Goal: Task Accomplishment & Management: Complete application form

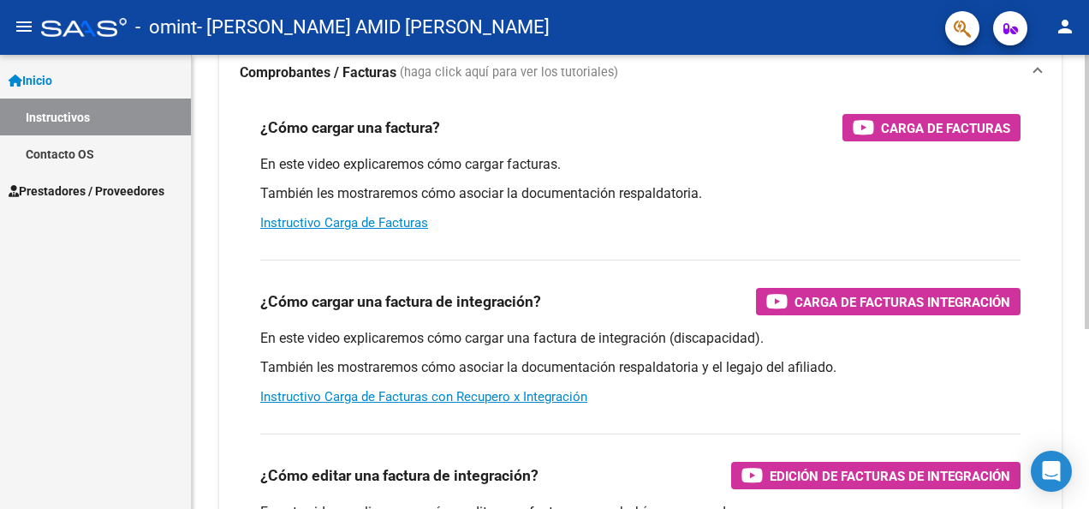
scroll to position [257, 0]
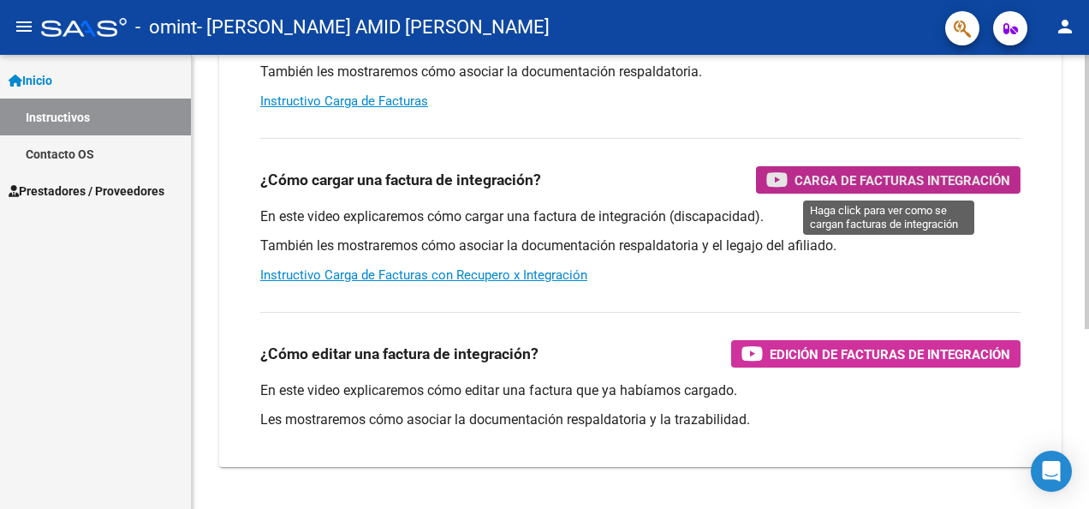
click at [804, 180] on span "Carga de Facturas Integración" at bounding box center [903, 180] width 216 height 21
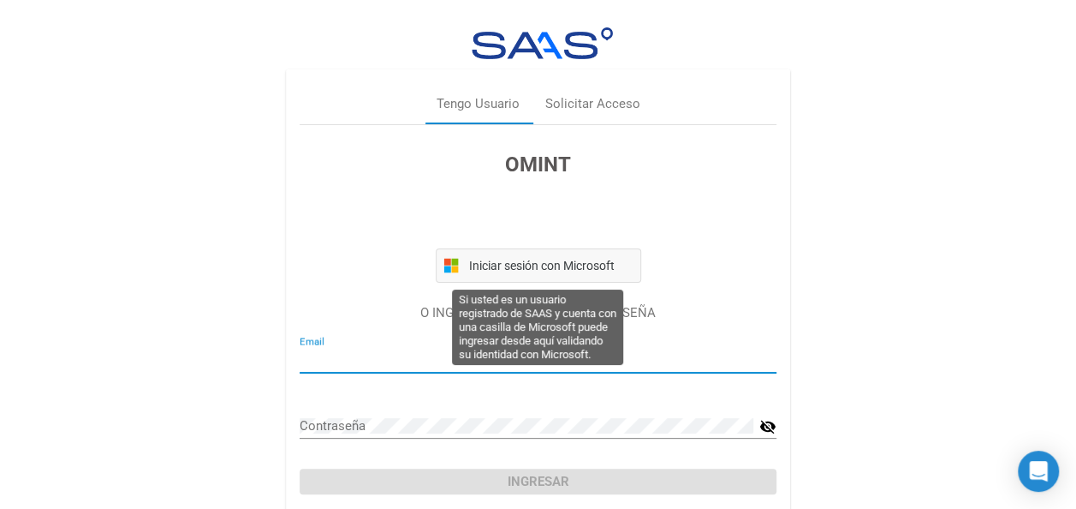
click at [509, 261] on span "Iniciar sesión con Microsoft" at bounding box center [550, 266] width 168 height 14
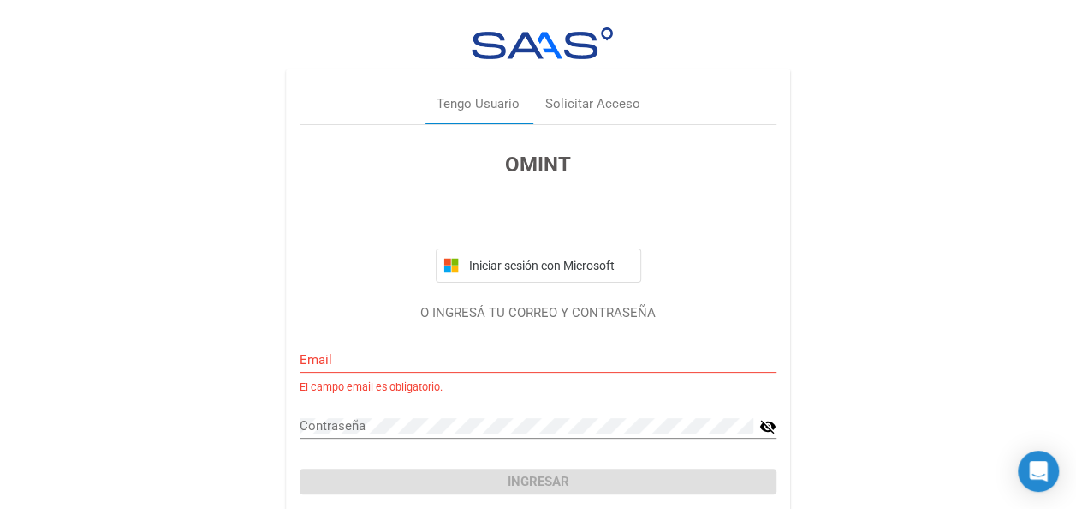
click at [343, 360] on input "Email" at bounding box center [538, 359] width 477 height 15
type input "[EMAIL_ADDRESS][DOMAIN_NAME]"
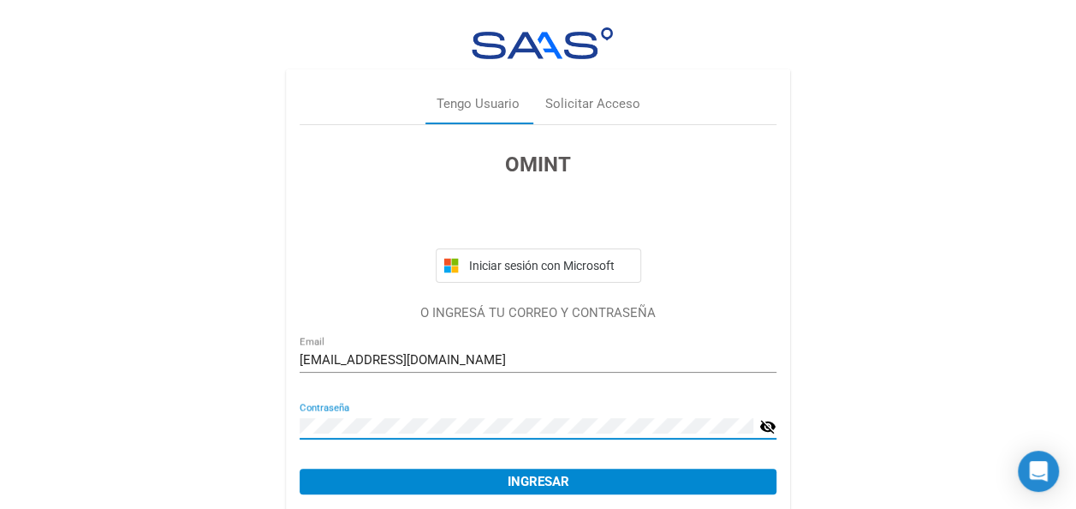
click at [767, 424] on mat-icon "visibility_off" at bounding box center [768, 426] width 17 height 21
click at [631, 483] on button "Ingresar" at bounding box center [538, 481] width 477 height 26
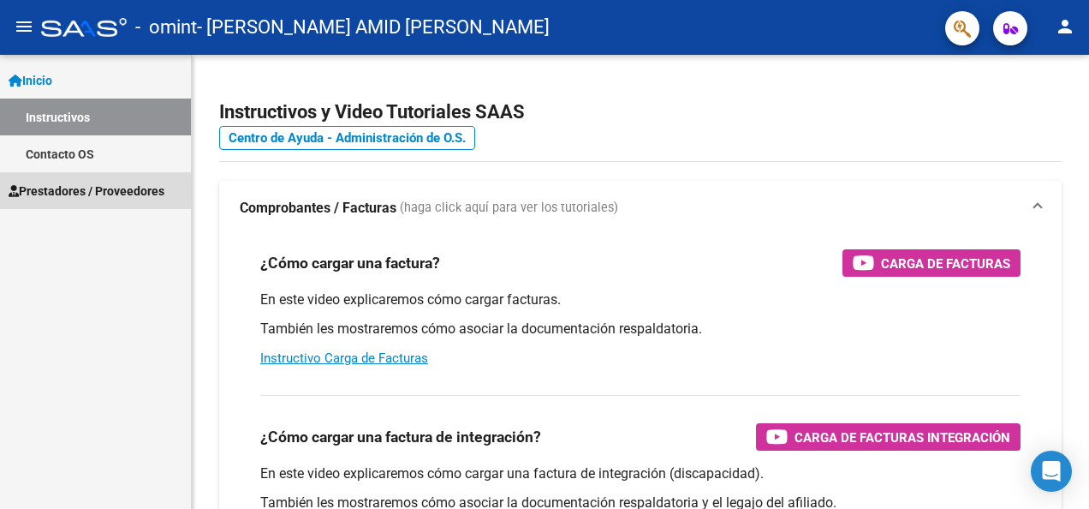
click at [121, 188] on span "Prestadores / Proveedores" at bounding box center [87, 191] width 156 height 19
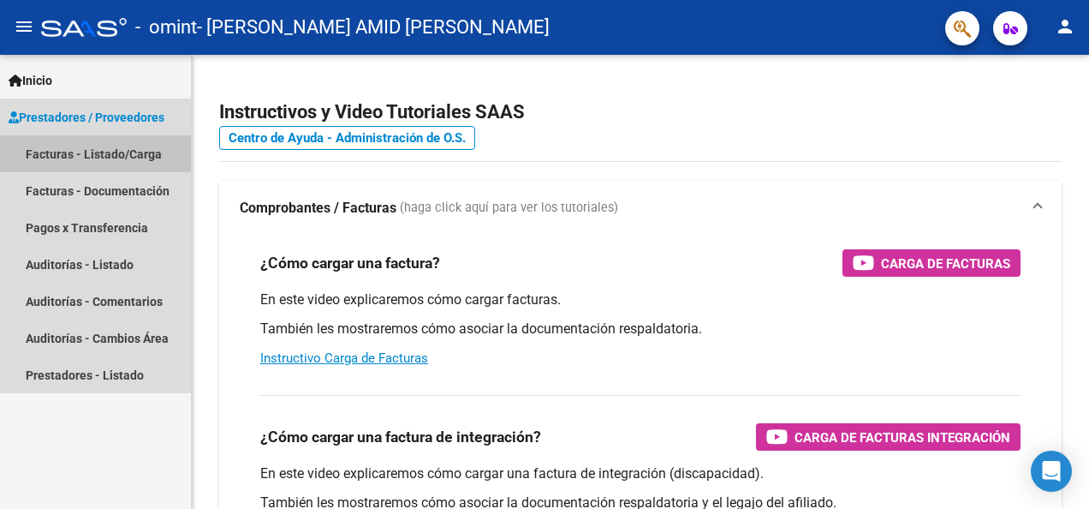
click at [135, 152] on link "Facturas - Listado/Carga" at bounding box center [95, 153] width 191 height 37
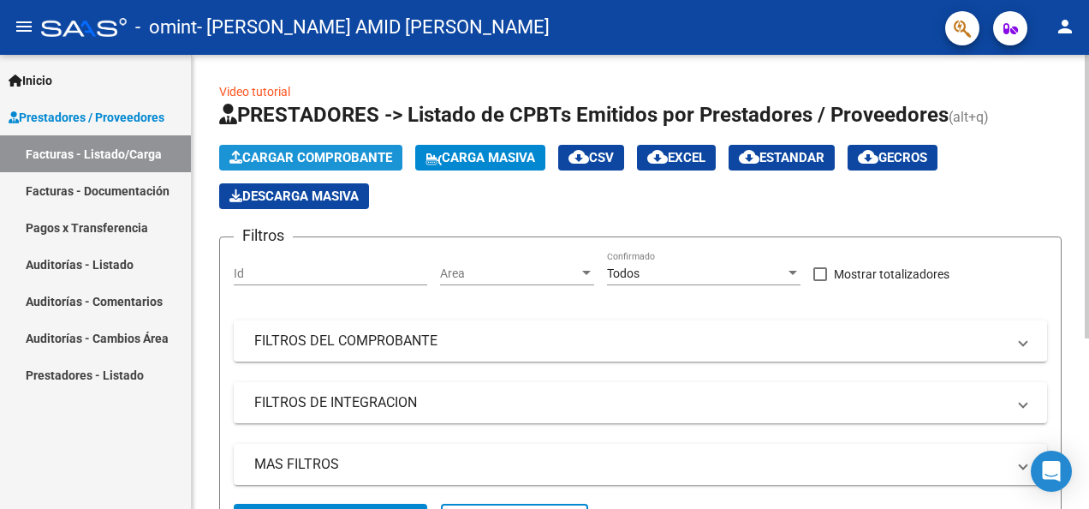
click at [329, 152] on span "Cargar Comprobante" at bounding box center [310, 157] width 163 height 15
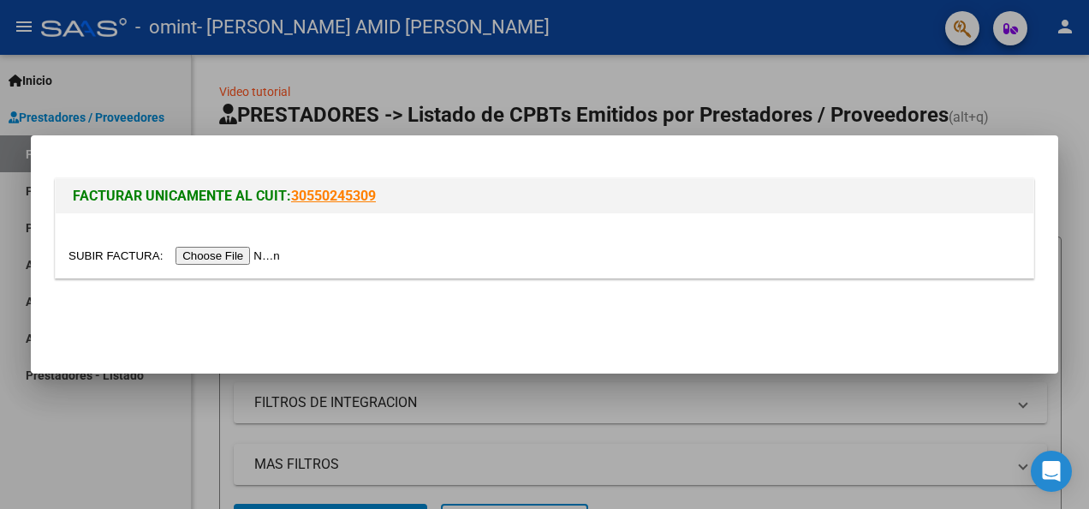
click at [219, 255] on input "file" at bounding box center [177, 256] width 217 height 18
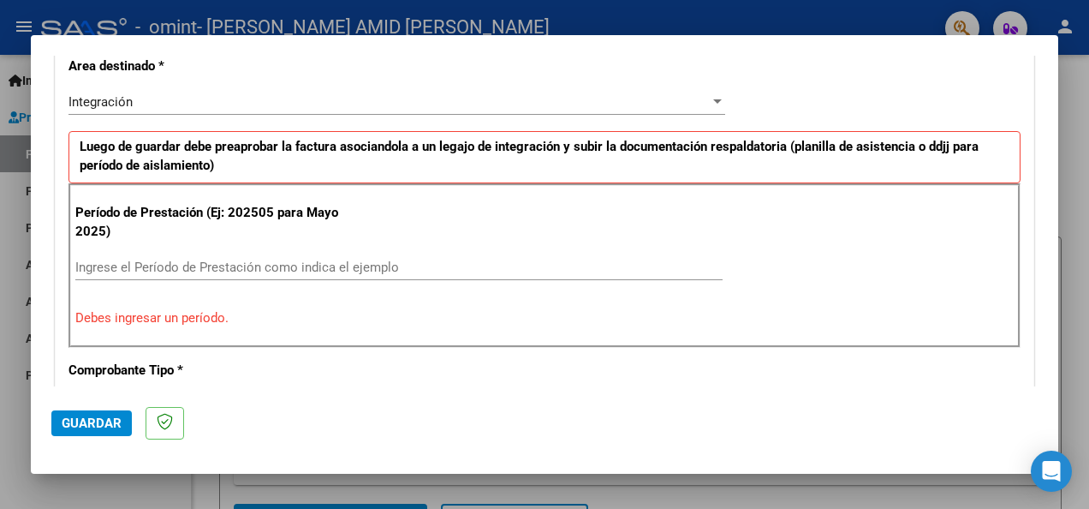
scroll to position [498, 0]
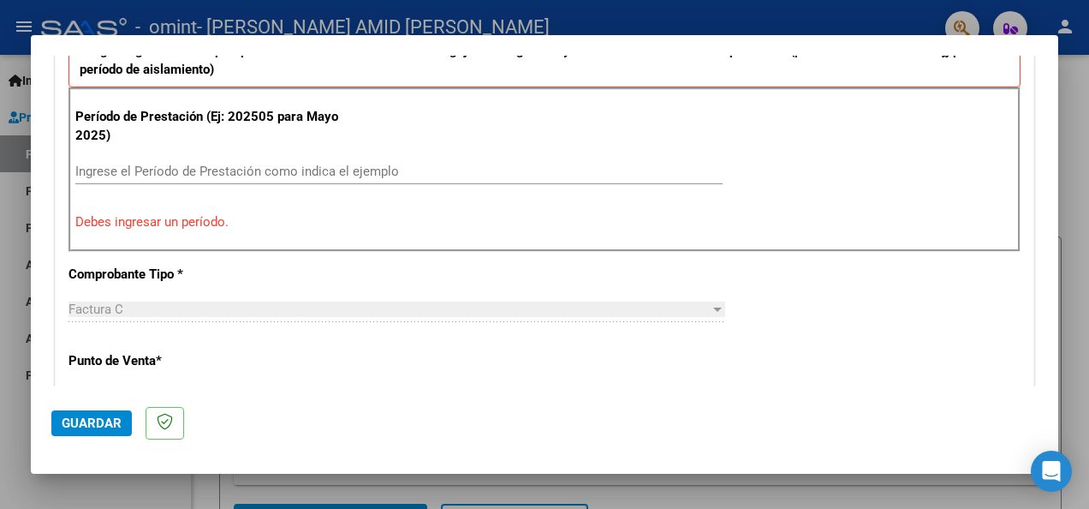
click at [146, 228] on p "Debes ingresar un período." at bounding box center [544, 222] width 938 height 20
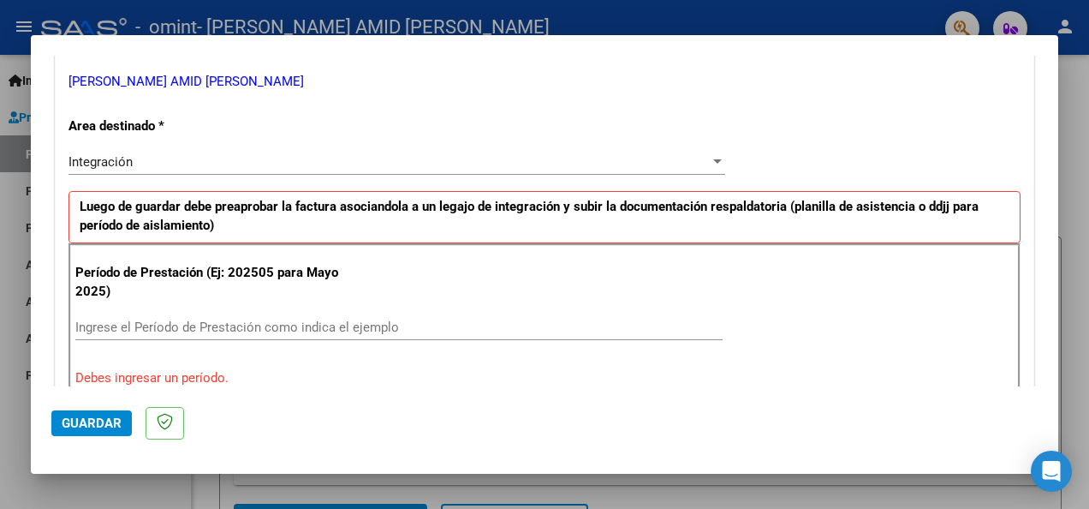
scroll to position [428, 0]
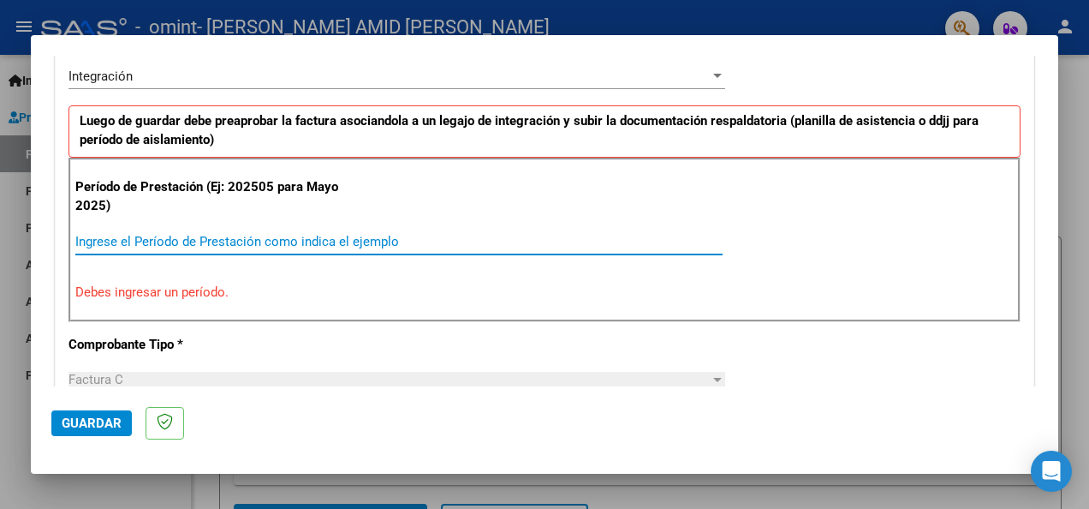
click at [152, 235] on input "Ingrese el Período de Prestación como indica el ejemplo" at bounding box center [398, 241] width 647 height 15
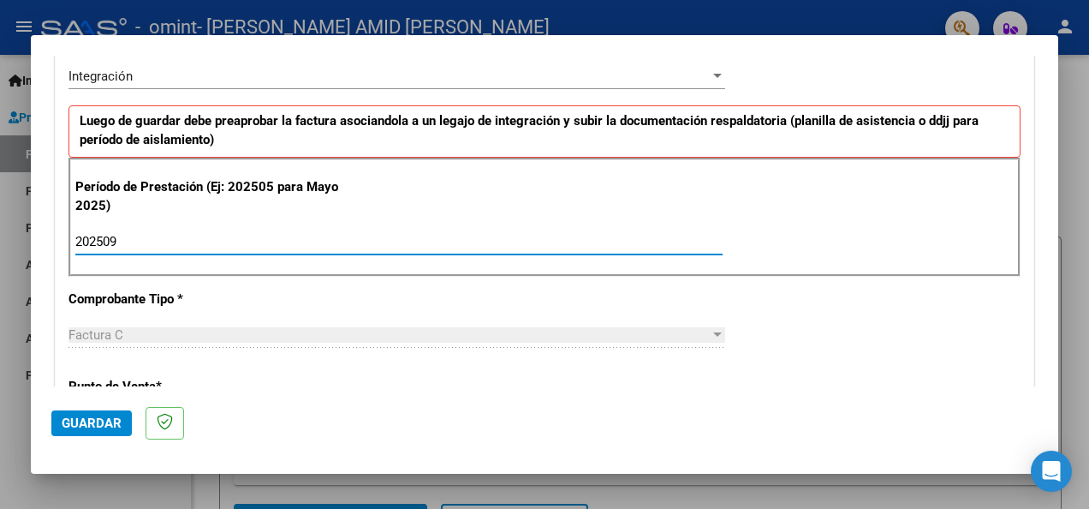
type input "202509"
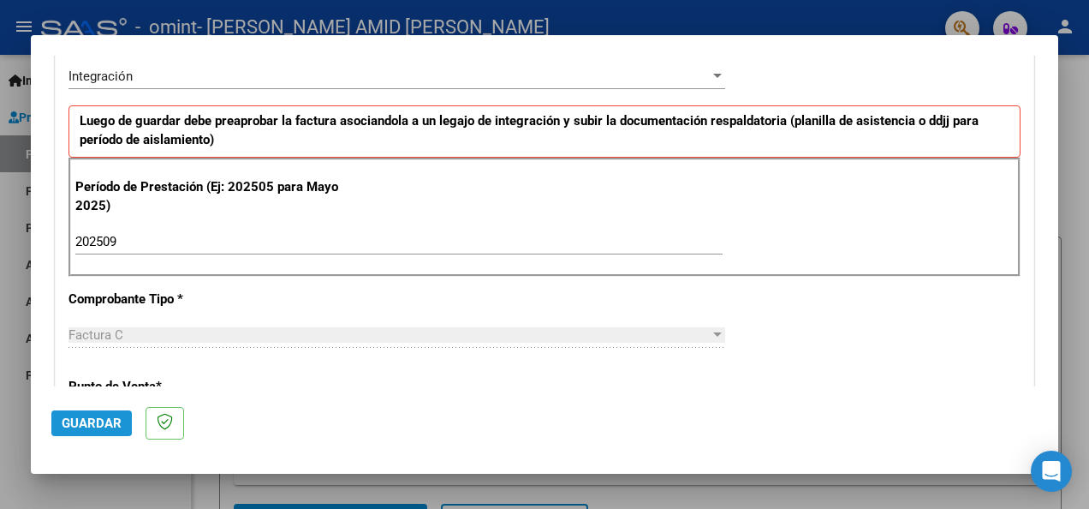
click at [82, 421] on span "Guardar" at bounding box center [92, 422] width 60 height 15
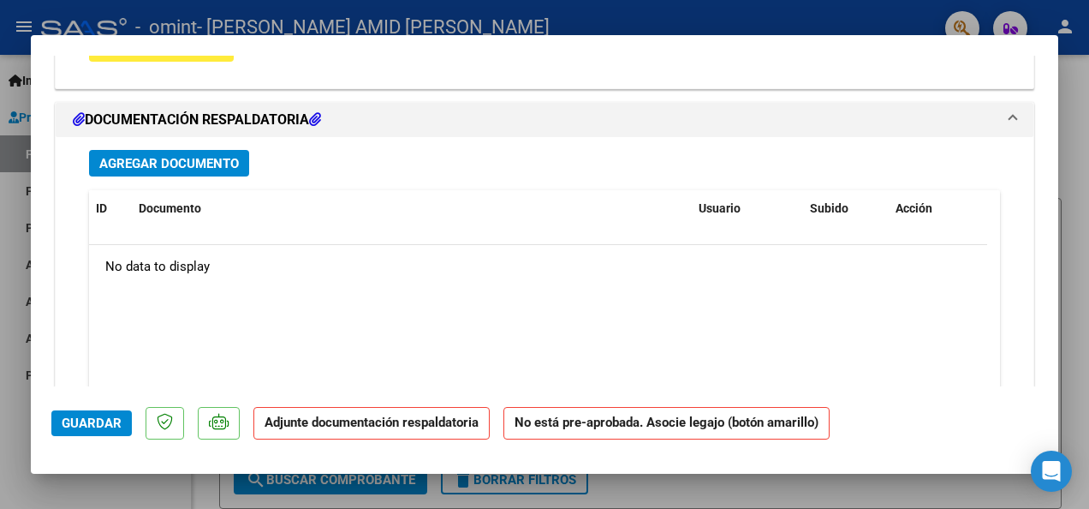
scroll to position [1461, 0]
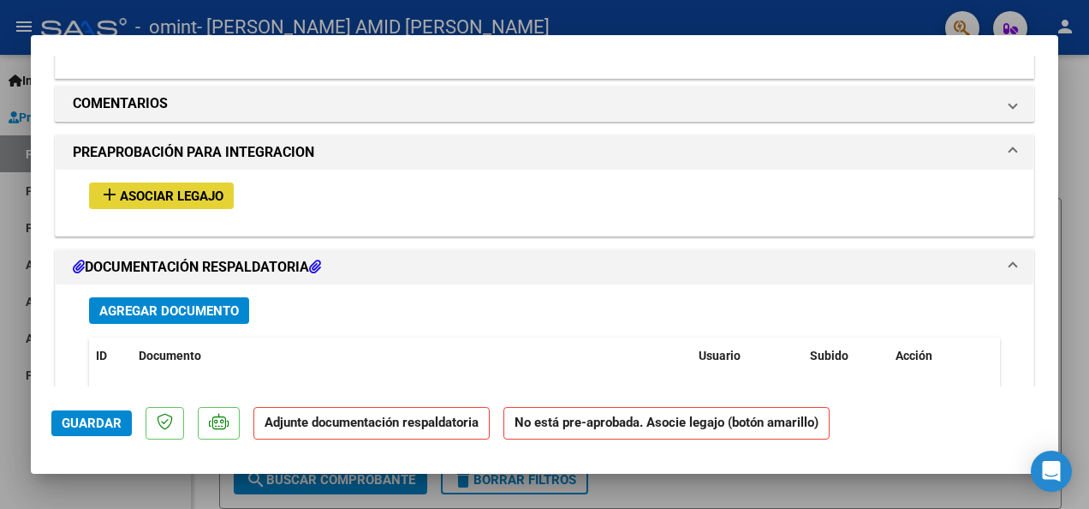
click at [157, 192] on span "Asociar Legajo" at bounding box center [172, 195] width 104 height 15
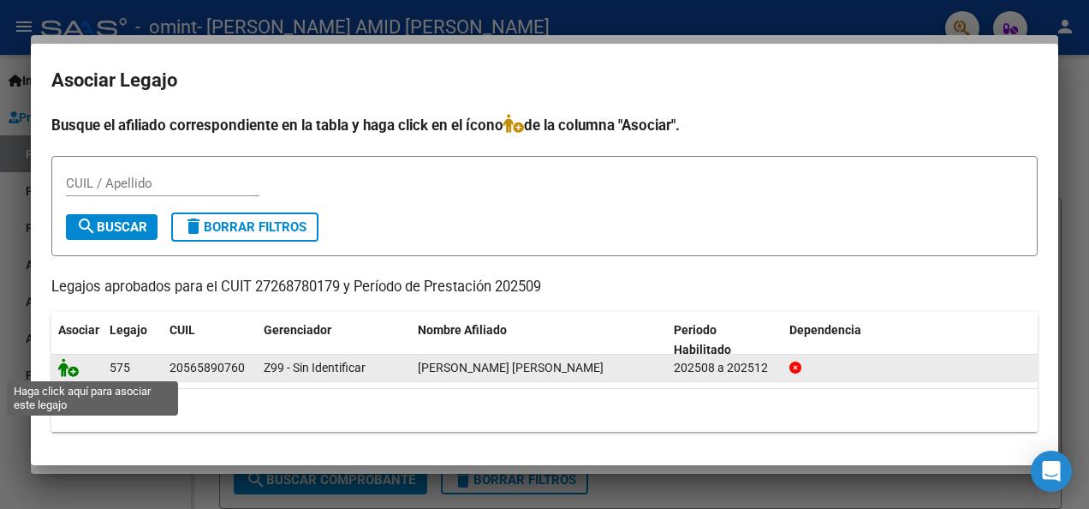
click at [72, 368] on icon at bounding box center [68, 367] width 21 height 19
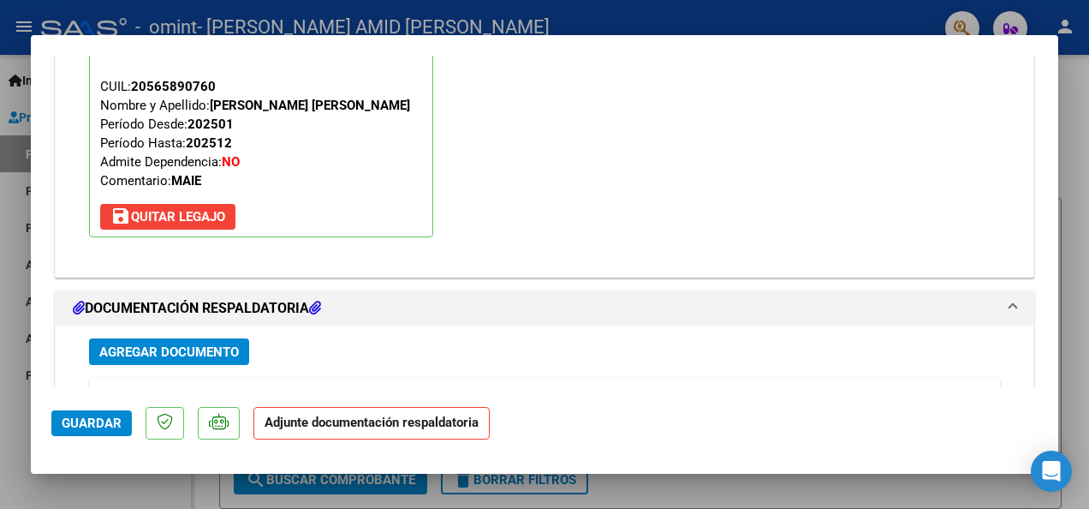
scroll to position [1677, 0]
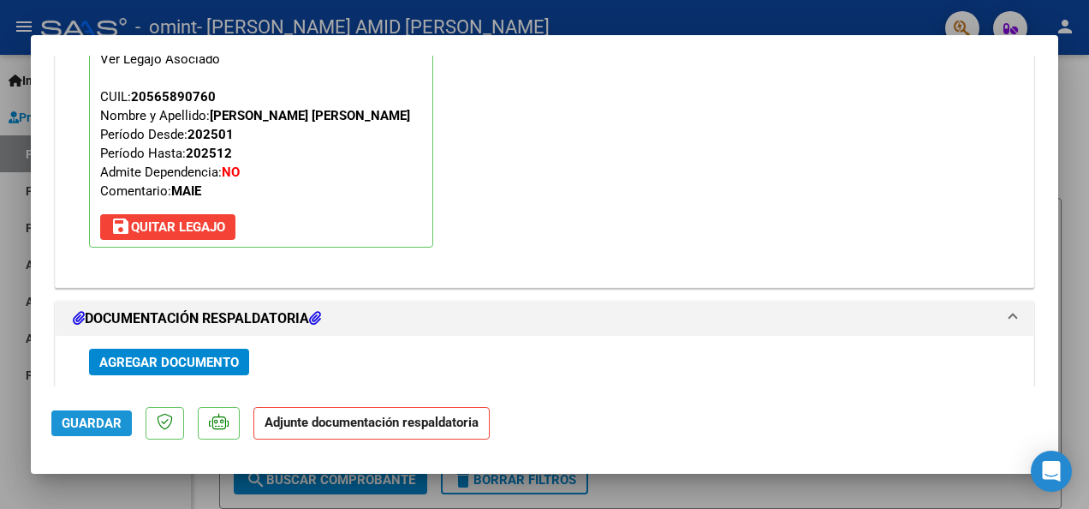
click at [84, 425] on span "Guardar" at bounding box center [92, 422] width 60 height 15
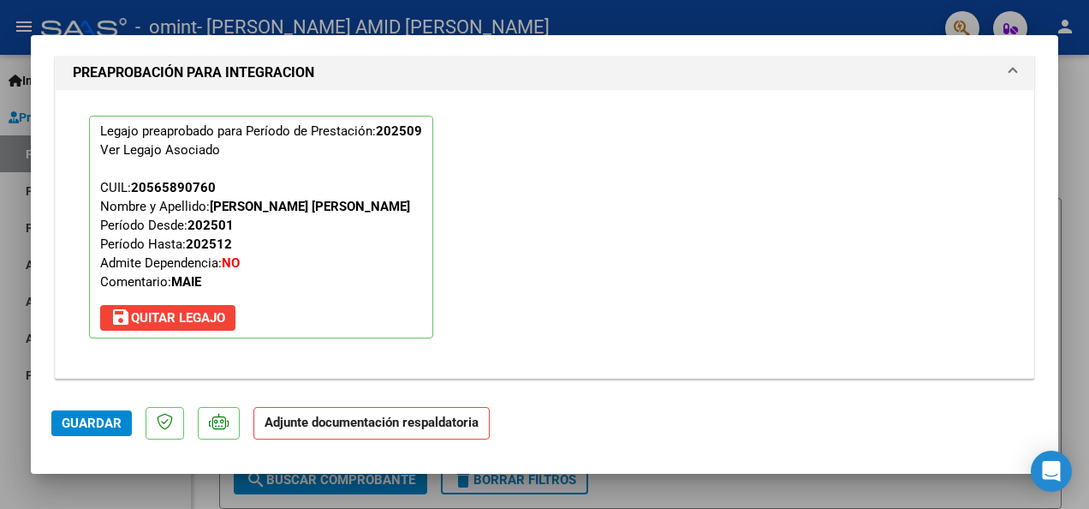
scroll to position [1556, 0]
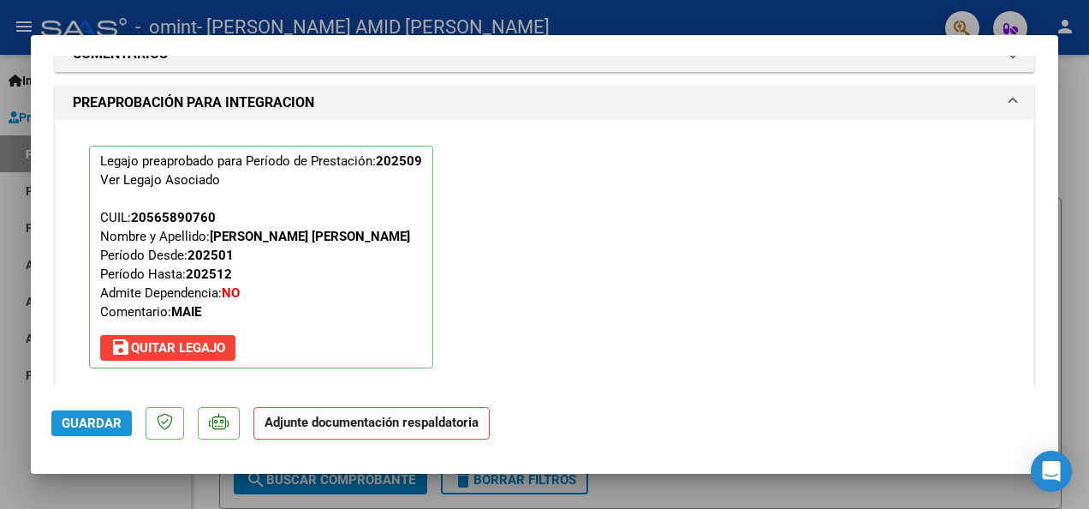
click at [106, 421] on span "Guardar" at bounding box center [92, 422] width 60 height 15
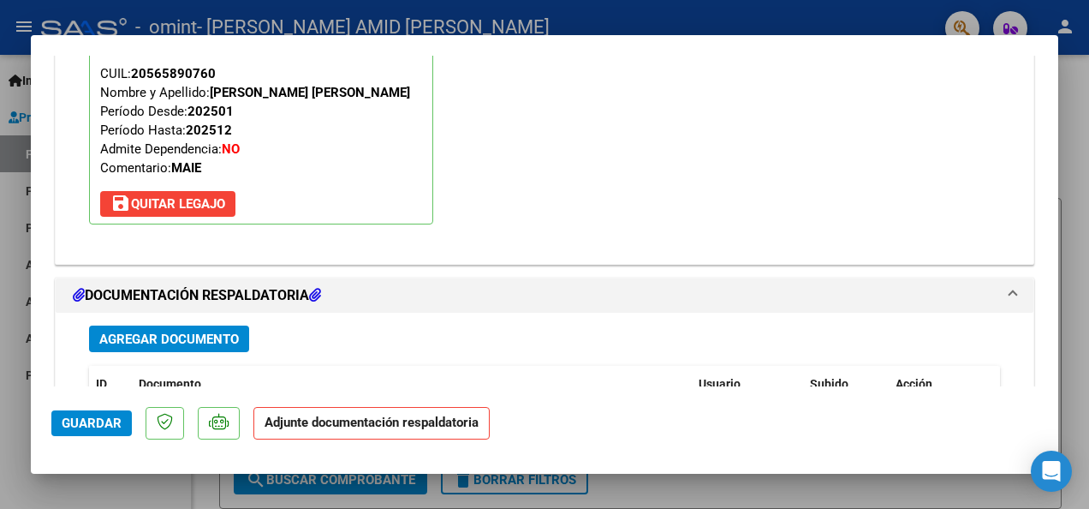
scroll to position [1727, 0]
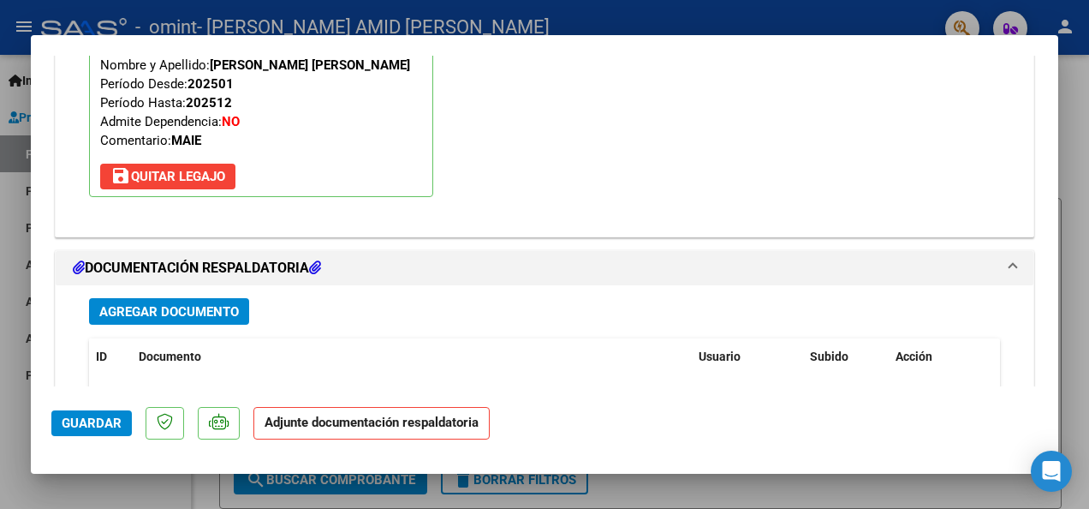
click at [321, 260] on icon at bounding box center [315, 267] width 12 height 14
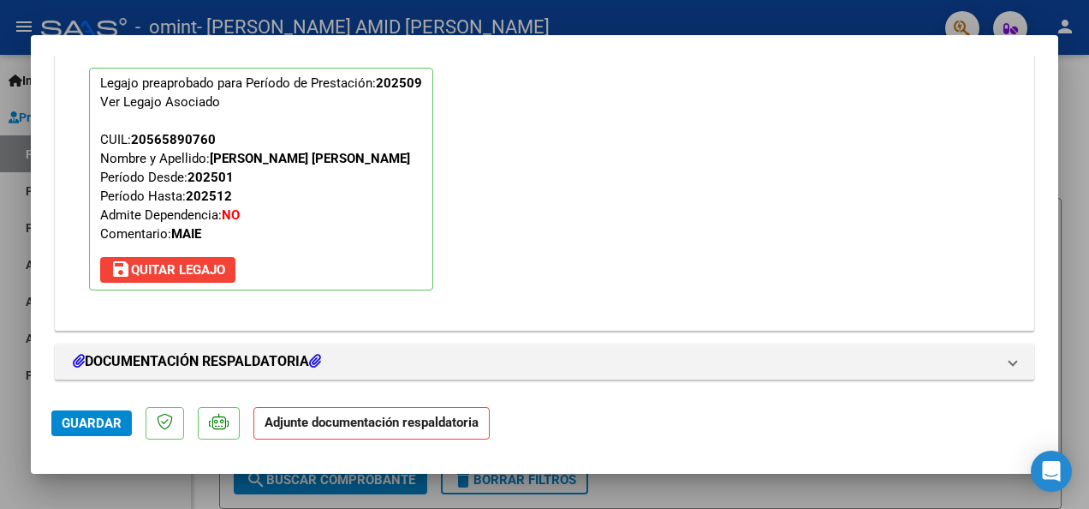
scroll to position [1634, 0]
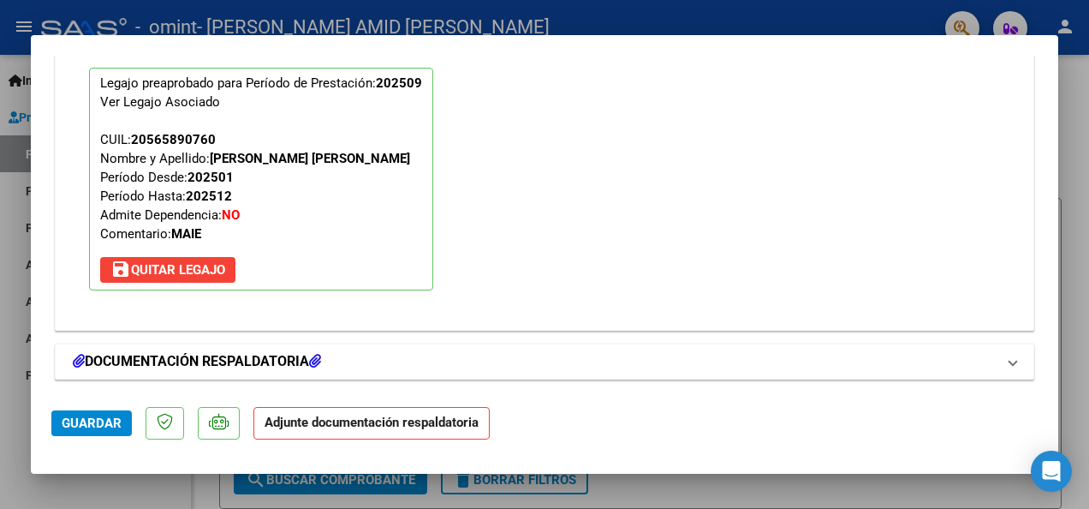
click at [126, 351] on h1 "DOCUMENTACIÓN RESPALDATORIA" at bounding box center [197, 361] width 248 height 21
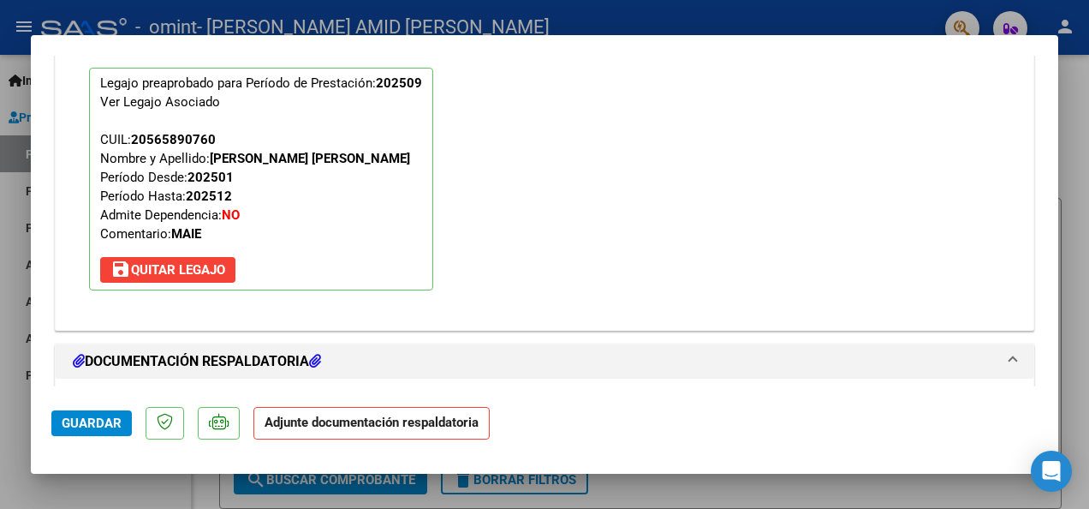
click at [74, 354] on icon at bounding box center [79, 361] width 12 height 14
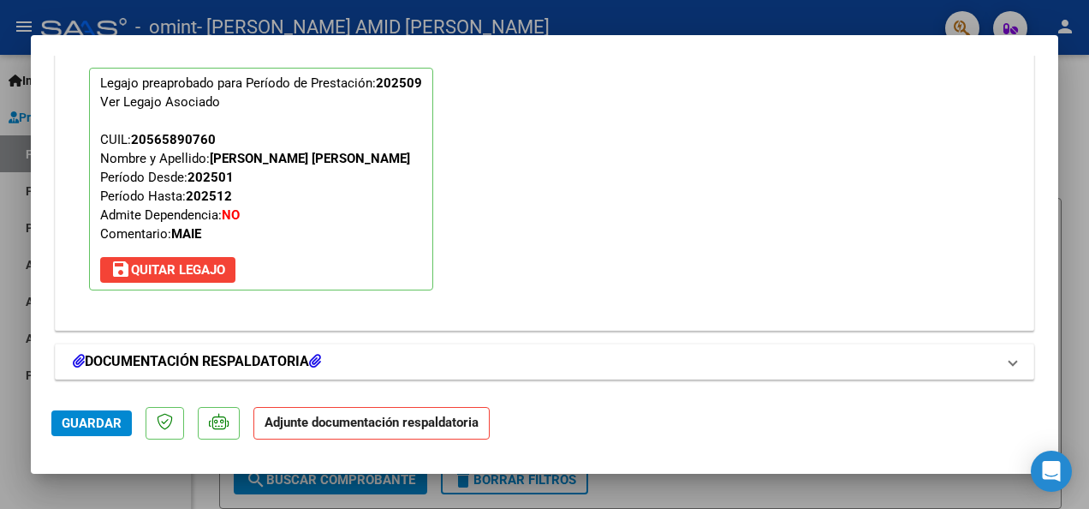
click at [320, 354] on icon at bounding box center [315, 361] width 12 height 14
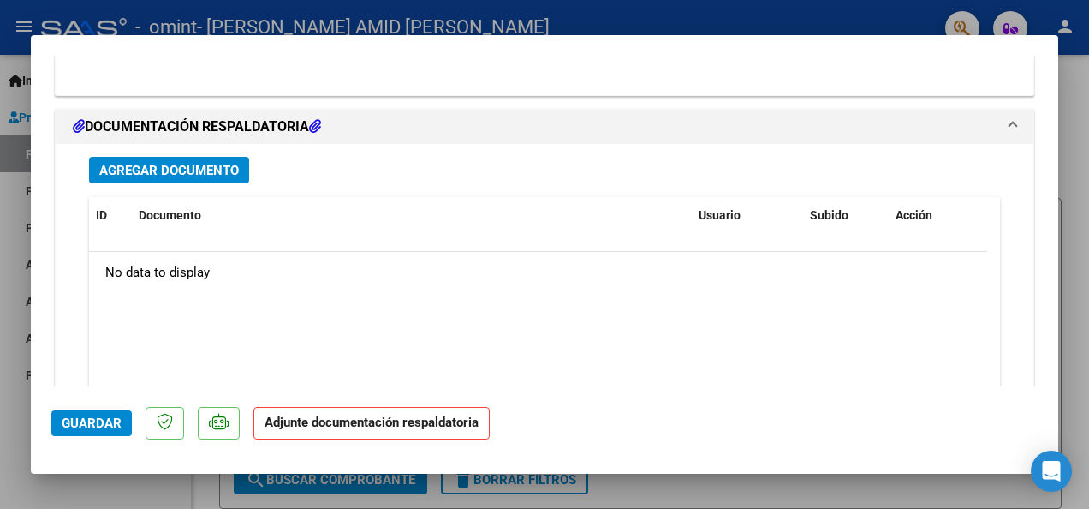
scroll to position [1813, 0]
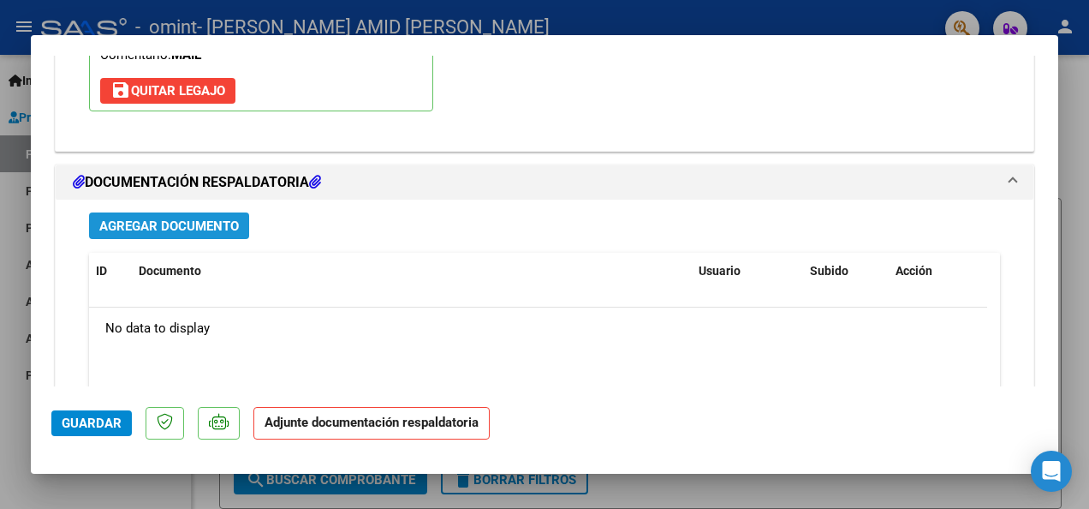
click at [154, 224] on span "Agregar Documento" at bounding box center [169, 225] width 140 height 15
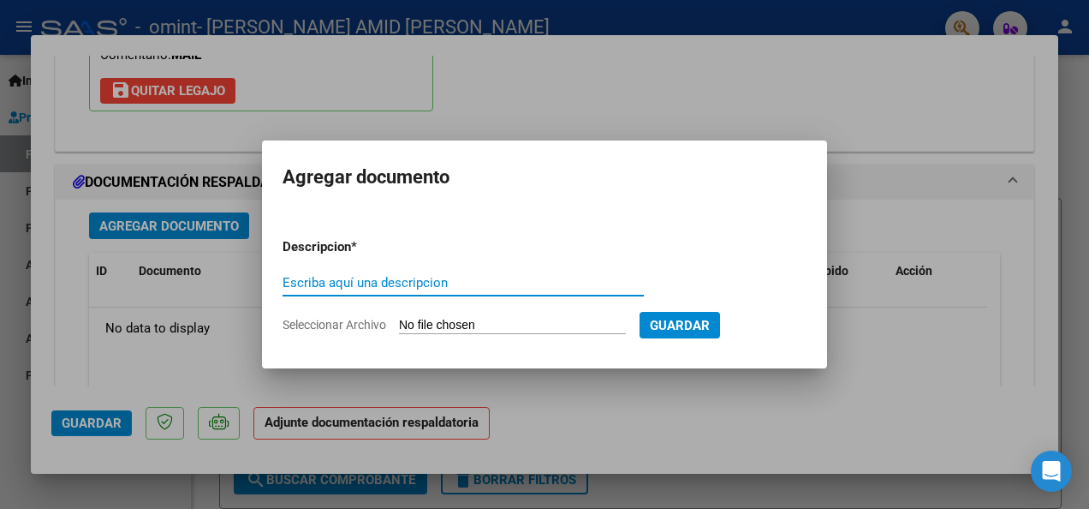
click at [300, 284] on input "Escriba aquí una descripcion" at bounding box center [463, 282] width 361 height 15
type input "planilla de asistencia"
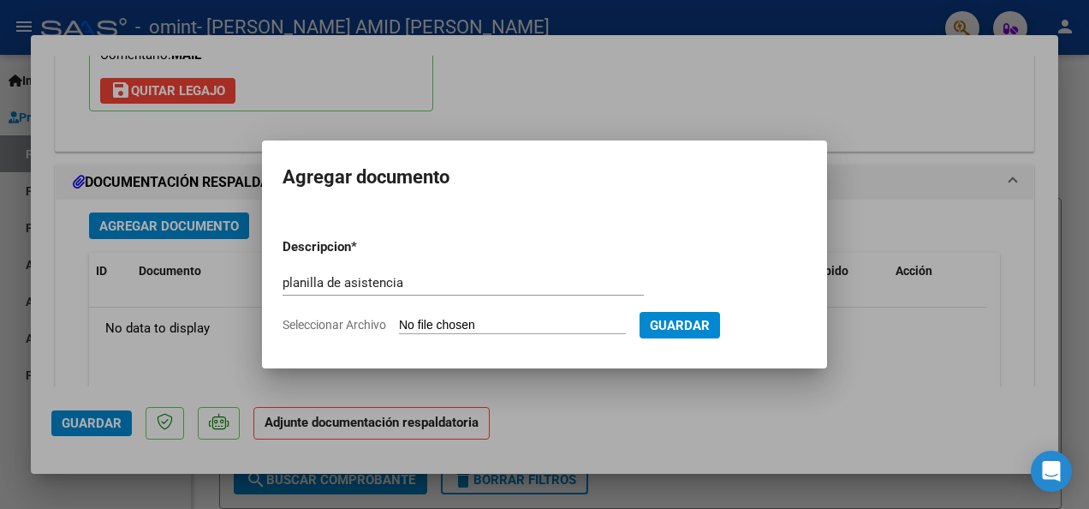
click at [421, 325] on input "Seleccionar Archivo" at bounding box center [512, 326] width 227 height 16
click at [413, 323] on input "Seleccionar Archivo" at bounding box center [512, 326] width 227 height 16
type input "C:\fakepath\WhatsApp Image [DATE] 20.47.15.jpeg"
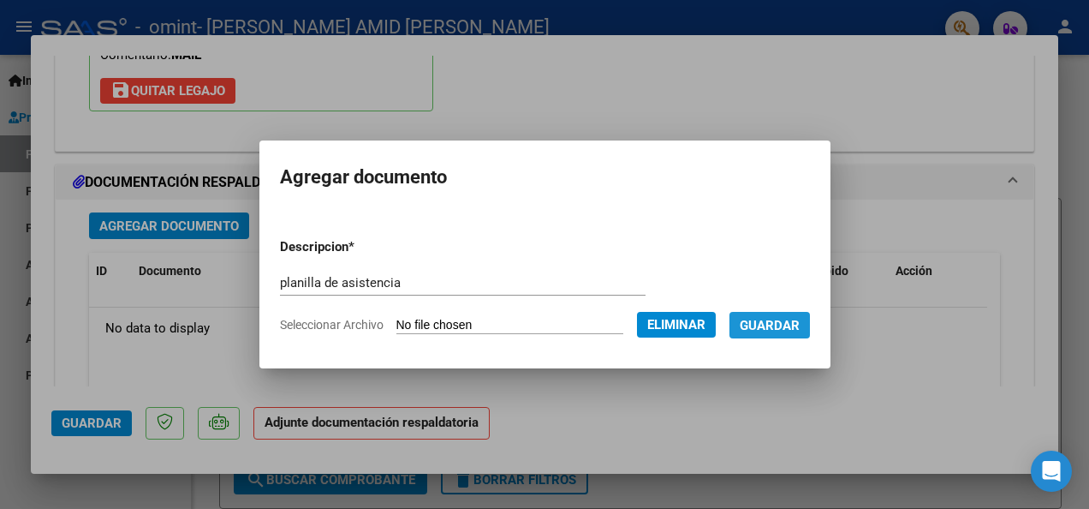
click at [800, 323] on span "Guardar" at bounding box center [770, 325] width 60 height 15
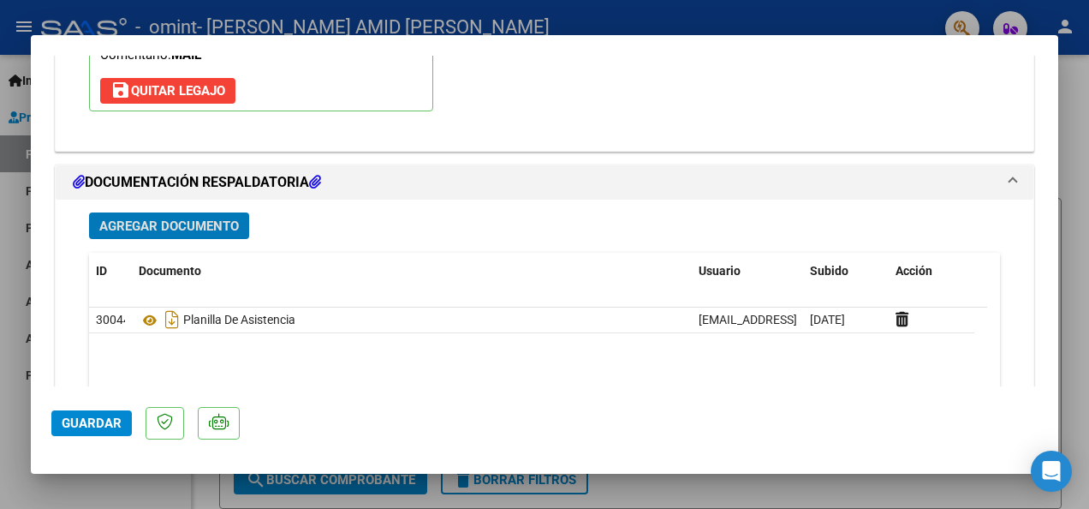
click at [91, 422] on span "Guardar" at bounding box center [92, 422] width 60 height 15
drag, startPoint x: 349, startPoint y: 322, endPoint x: 690, endPoint y: 327, distance: 340.8
click at [696, 327] on div "30044 Planilla De Asistencia [EMAIL_ADDRESS][DOMAIN_NAME] - [PERSON_NAME]/ Cole…" at bounding box center [531, 320] width 885 height 26
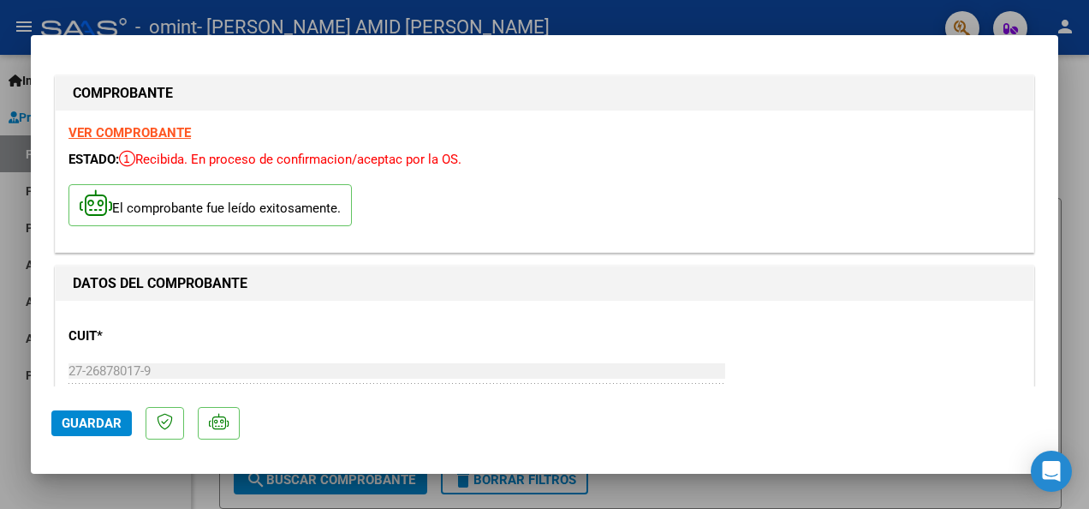
scroll to position [0, 0]
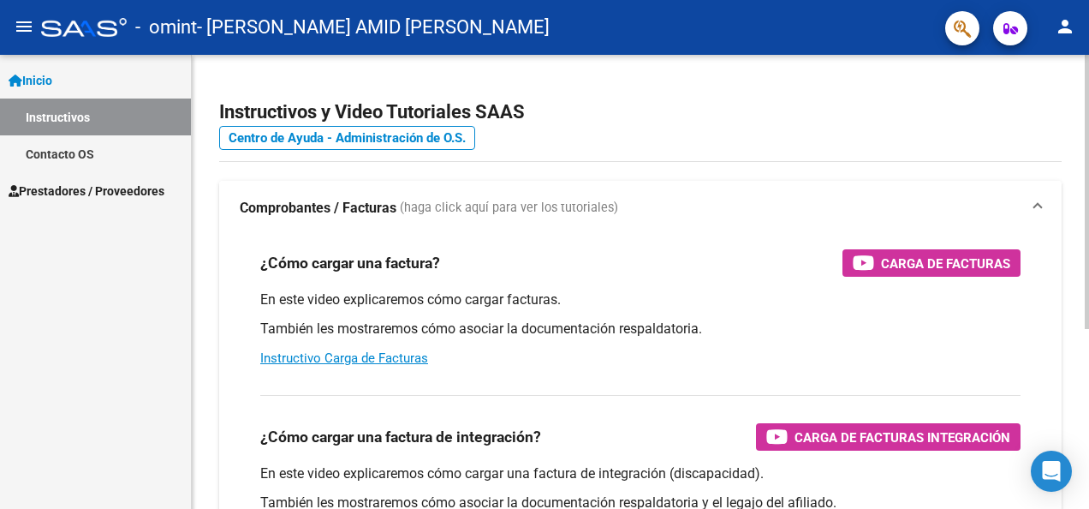
scroll to position [296, 0]
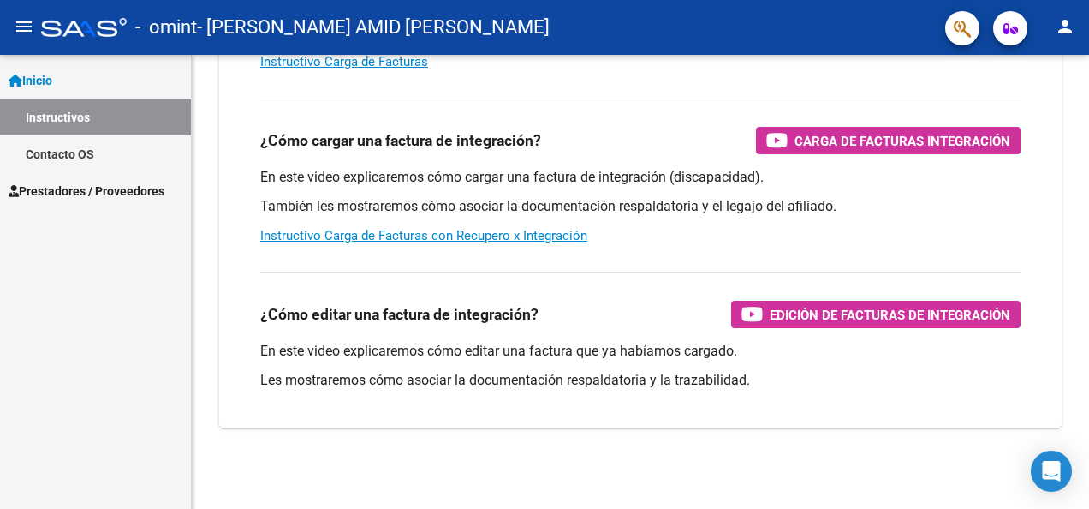
click at [111, 190] on span "Prestadores / Proveedores" at bounding box center [87, 191] width 156 height 19
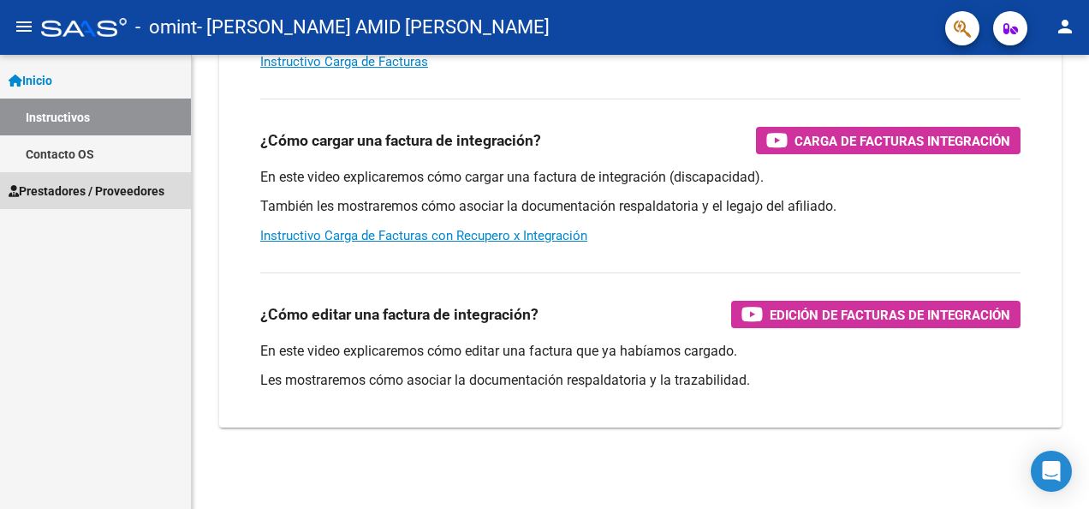
click at [146, 182] on span "Prestadores / Proveedores" at bounding box center [87, 191] width 156 height 19
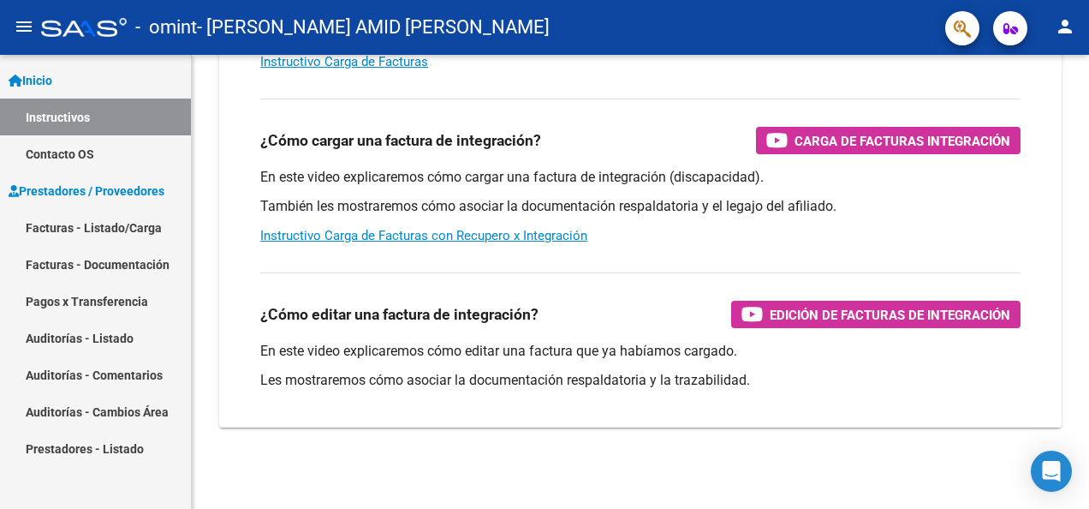
click at [130, 261] on link "Facturas - Documentación" at bounding box center [95, 264] width 191 height 37
